Goal: Navigation & Orientation: Find specific page/section

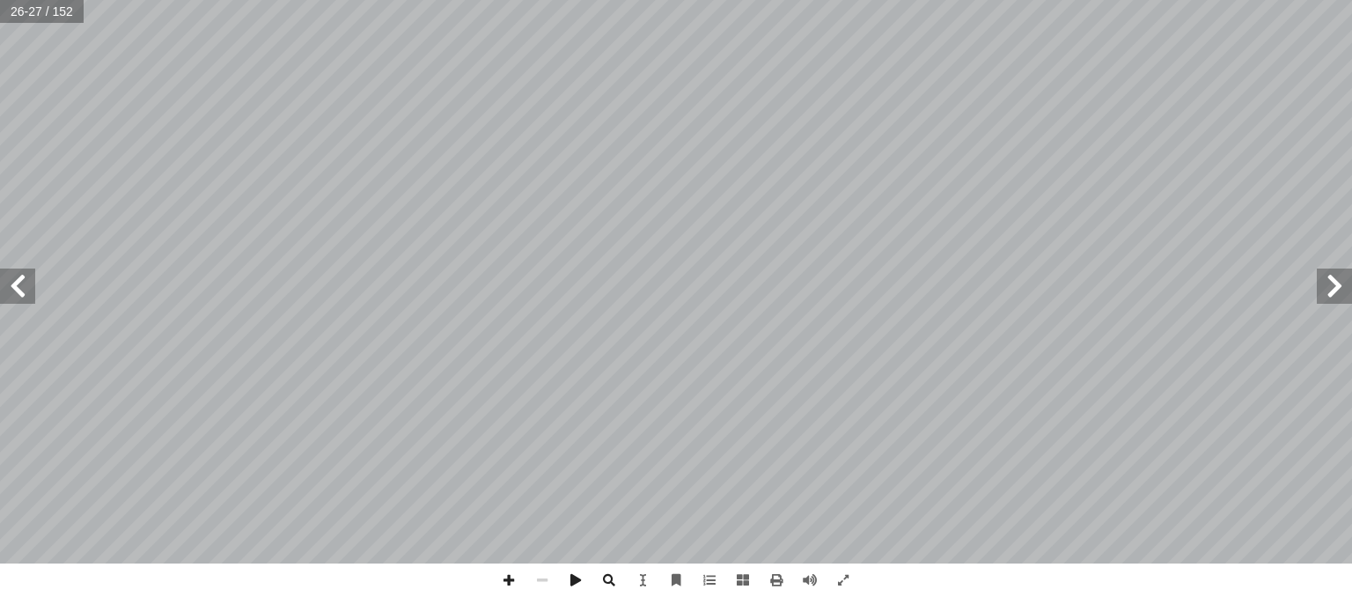
click at [17, 303] on span at bounding box center [17, 285] width 35 height 35
click at [18, 298] on span at bounding box center [17, 285] width 35 height 35
